Goal: Transaction & Acquisition: Purchase product/service

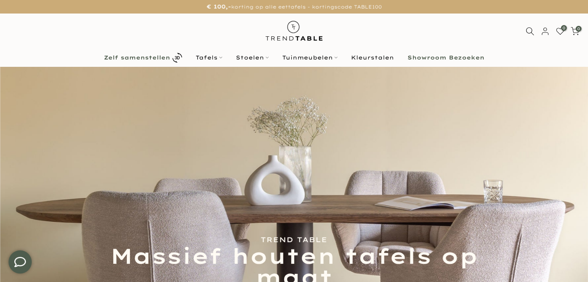
click at [157, 59] on b "Zelf samenstellen" at bounding box center [137, 57] width 66 height 5
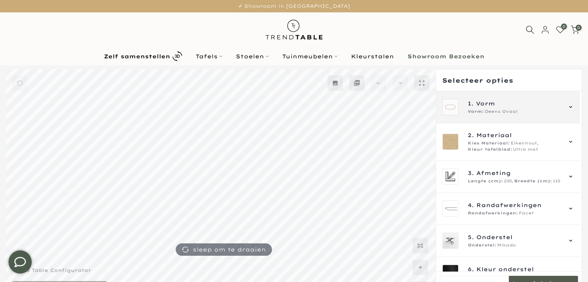
click at [507, 109] on span "Deens Ovaal" at bounding box center [501, 112] width 33 height 6
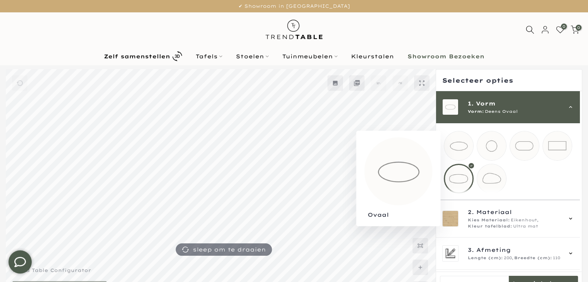
click at [461, 147] on mmq-loader at bounding box center [459, 146] width 29 height 29
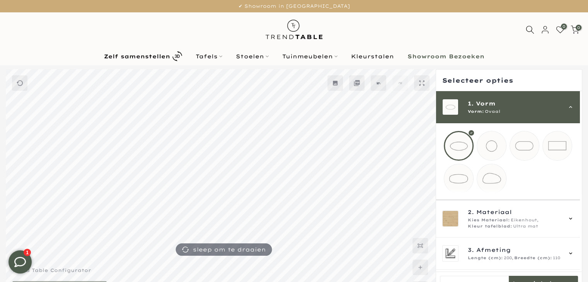
click at [531, 111] on div "Vorm: Ovaal" at bounding box center [515, 112] width 94 height 6
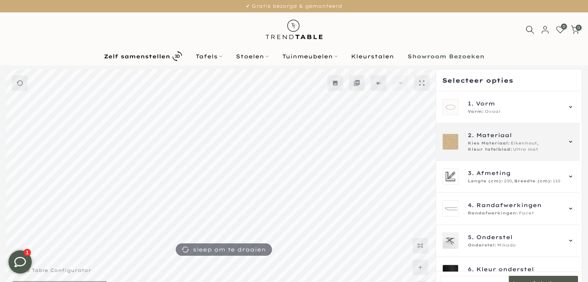
click at [508, 142] on span "Kies Materiaal:" at bounding box center [489, 143] width 42 height 6
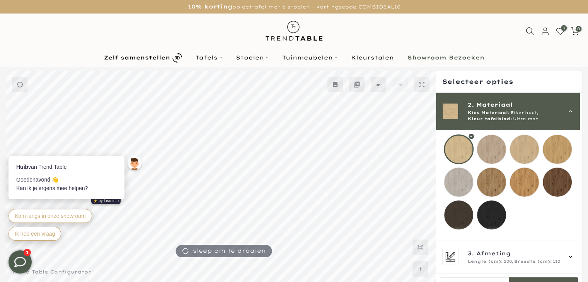
scroll to position [99, 0]
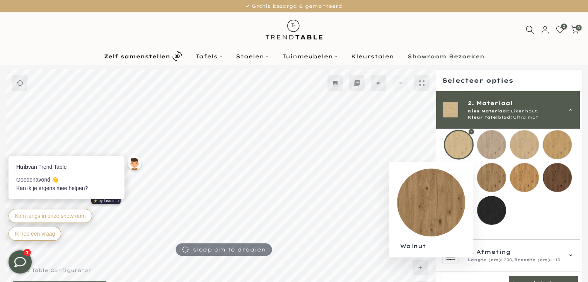
click at [491, 174] on mmq-loader at bounding box center [491, 177] width 29 height 29
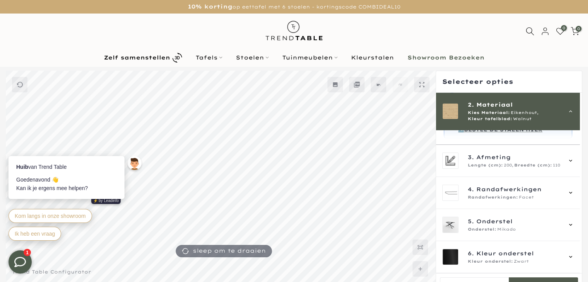
scroll to position [252, 0]
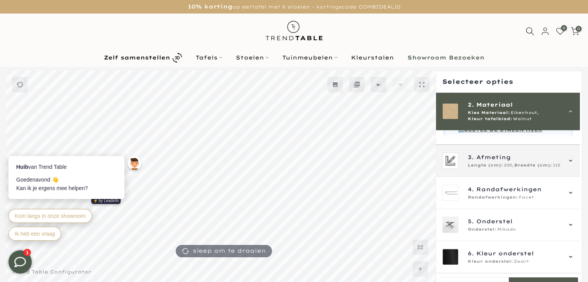
click at [557, 159] on span "3. Afmeting" at bounding box center [515, 157] width 94 height 9
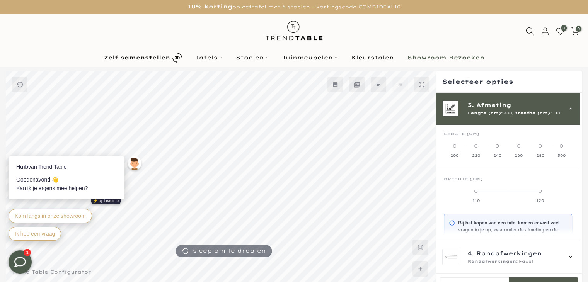
scroll to position [70, 0]
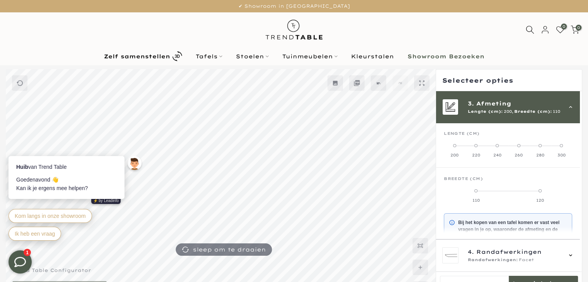
click at [497, 146] on span at bounding box center [497, 145] width 3 height 3
click at [508, 191] on span at bounding box center [508, 191] width 3 height 3
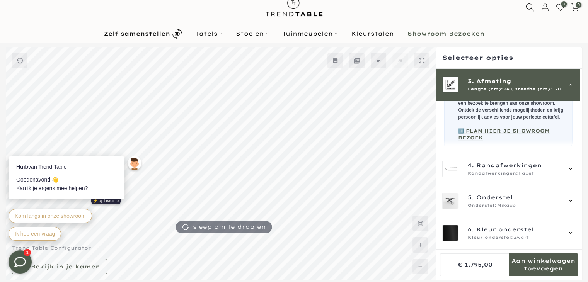
scroll to position [25, 0]
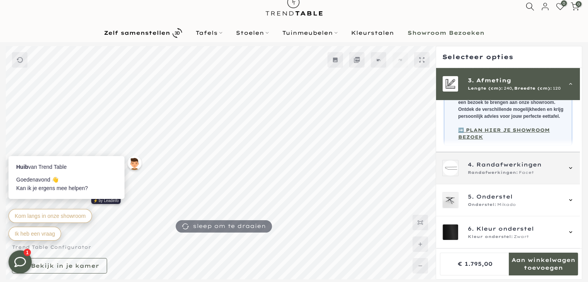
click at [522, 168] on span "Randafwerkingen" at bounding box center [509, 165] width 65 height 9
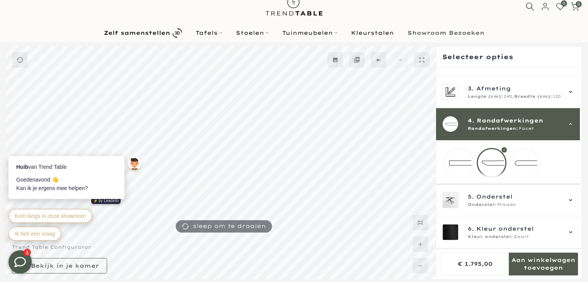
scroll to position [67, 0]
click at [494, 155] on div at bounding box center [492, 163] width 30 height 30
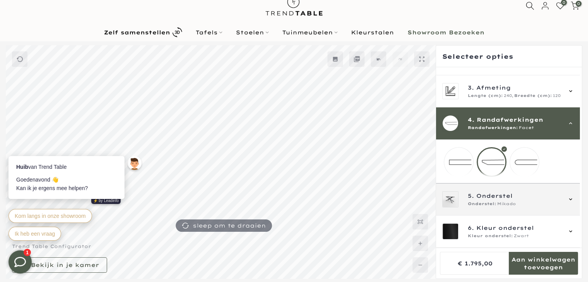
scroll to position [23, 0]
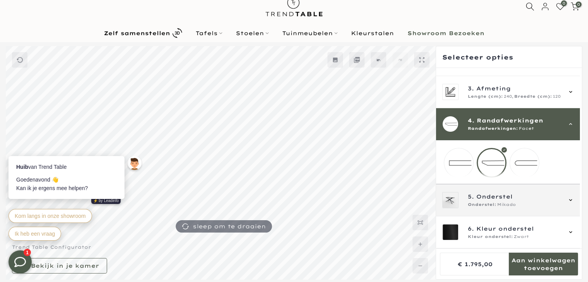
click at [518, 205] on div "Onderstel: Mikado" at bounding box center [515, 205] width 94 height 6
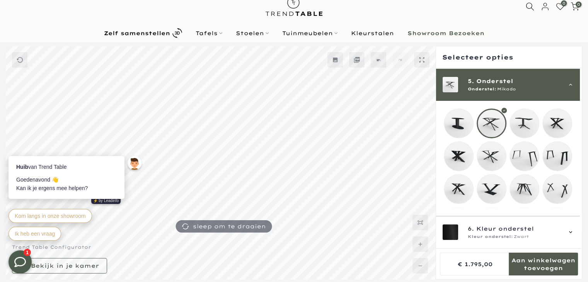
click at [498, 116] on div at bounding box center [492, 124] width 30 height 30
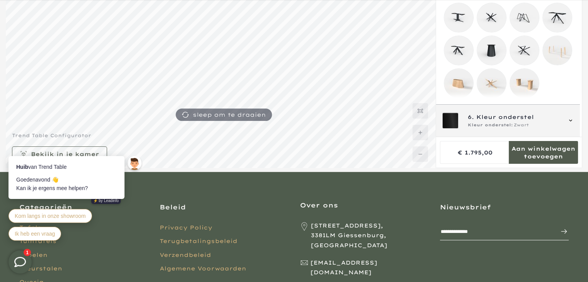
scroll to position [137, 0]
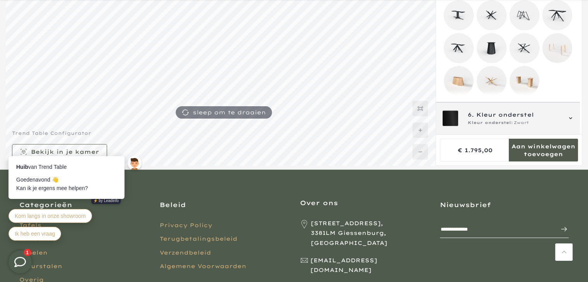
click at [562, 120] on div "6. Kleur onderstel Kleur onderstel: Zwart" at bounding box center [509, 118] width 132 height 16
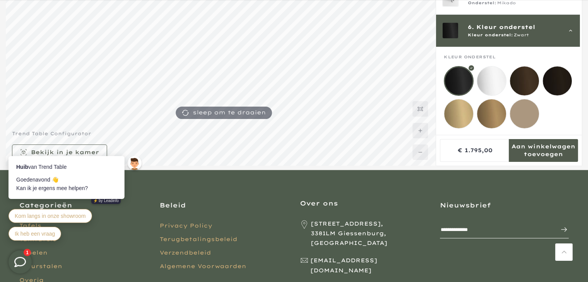
scroll to position [139, 0]
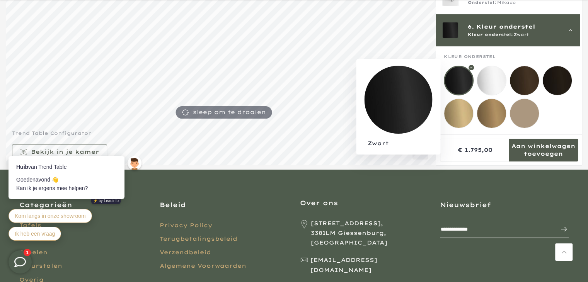
click at [460, 73] on div at bounding box center [459, 81] width 30 height 30
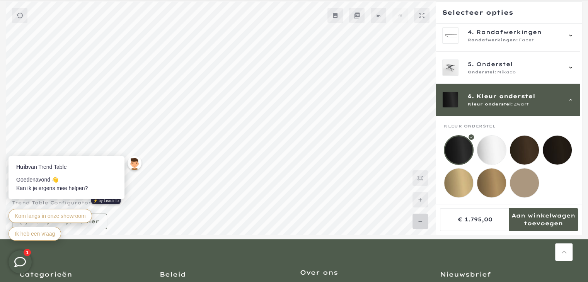
scroll to position [70, 0]
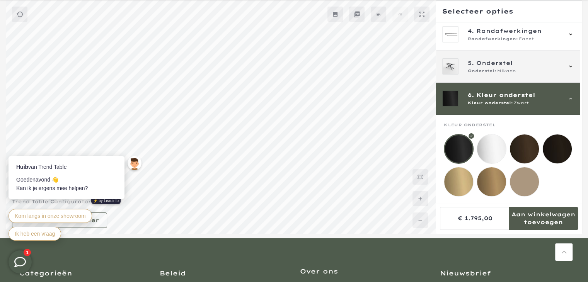
click at [499, 59] on span "Onderstel" at bounding box center [495, 63] width 36 height 9
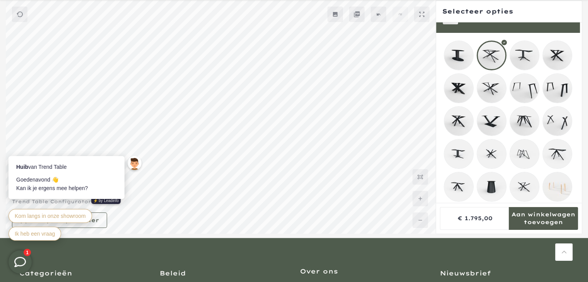
scroll to position [133, 0]
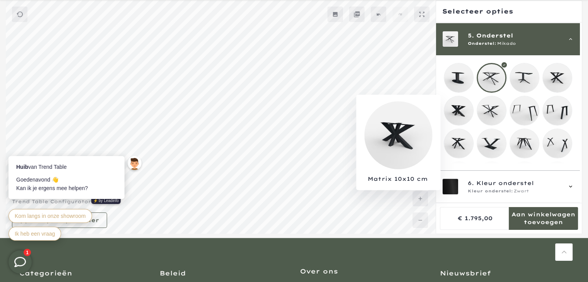
click at [459, 110] on mmq-loader at bounding box center [459, 110] width 29 height 29
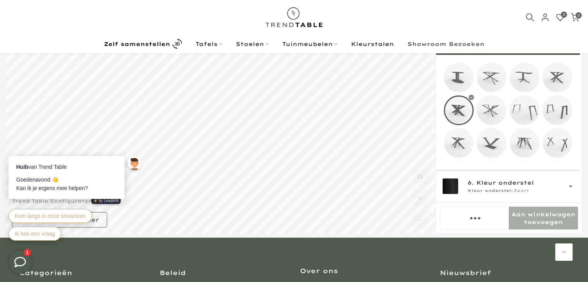
scroll to position [69, 0]
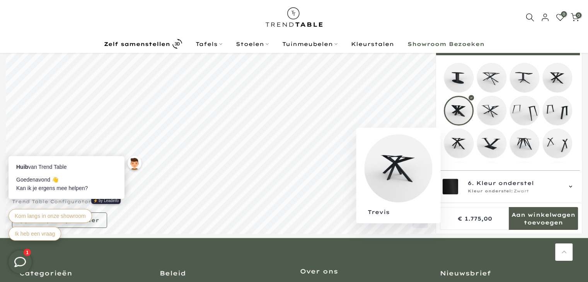
click at [457, 143] on mmq-loader at bounding box center [459, 143] width 29 height 29
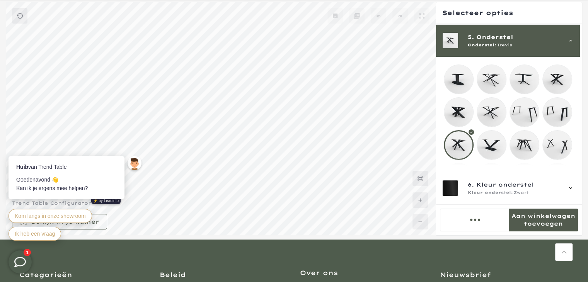
scroll to position [70, 0]
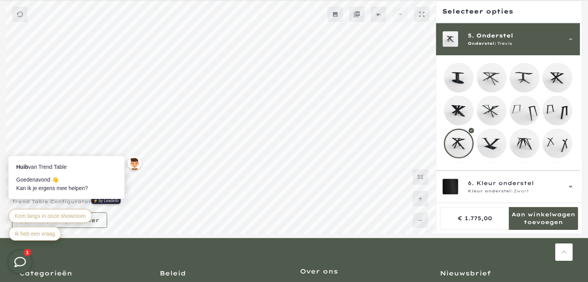
click at [549, 77] on mmq-loader at bounding box center [557, 77] width 29 height 29
